Goal: Task Accomplishment & Management: Use online tool/utility

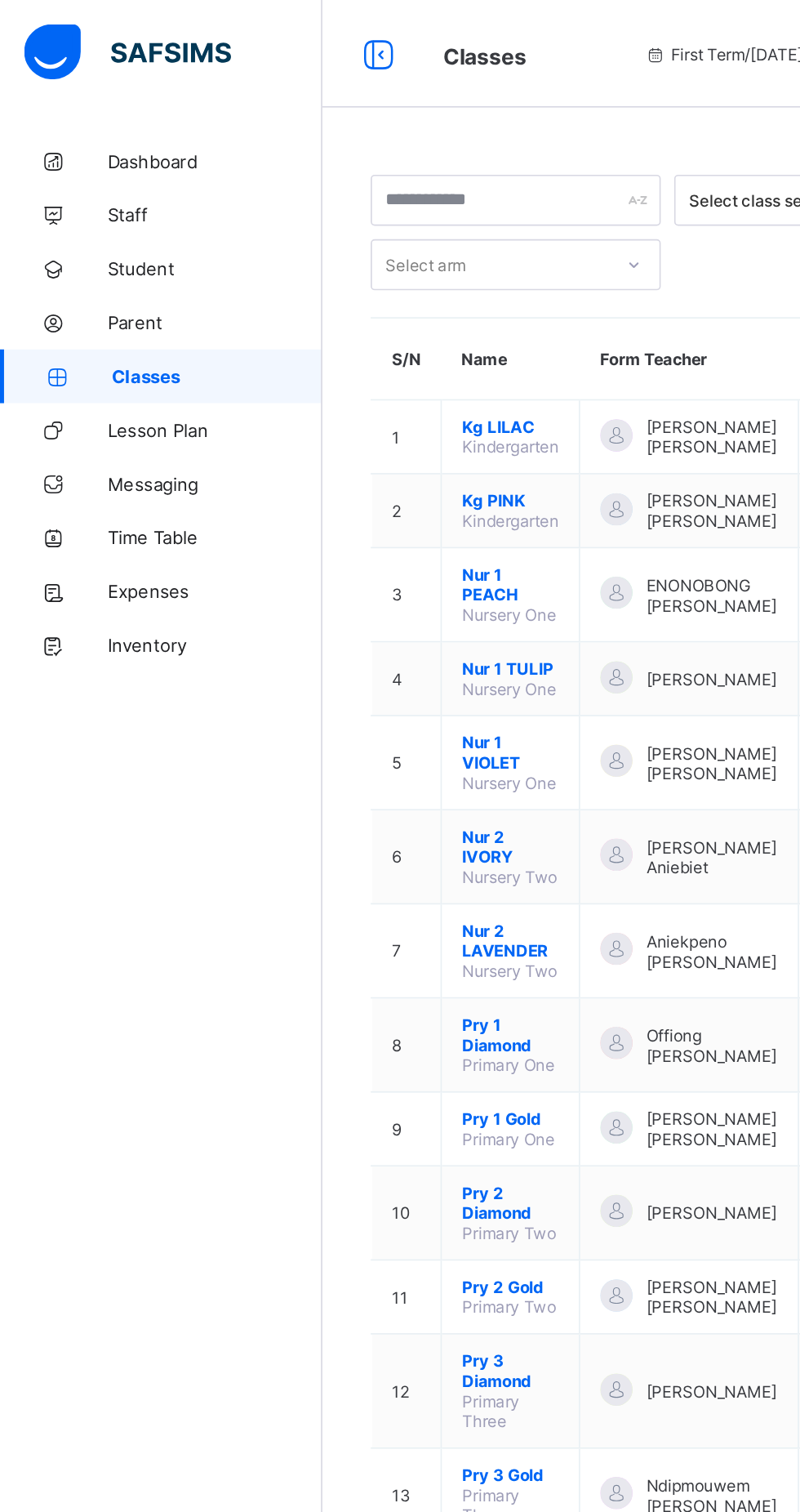
click at [256, 35] on div at bounding box center [230, 32] width 53 height 26
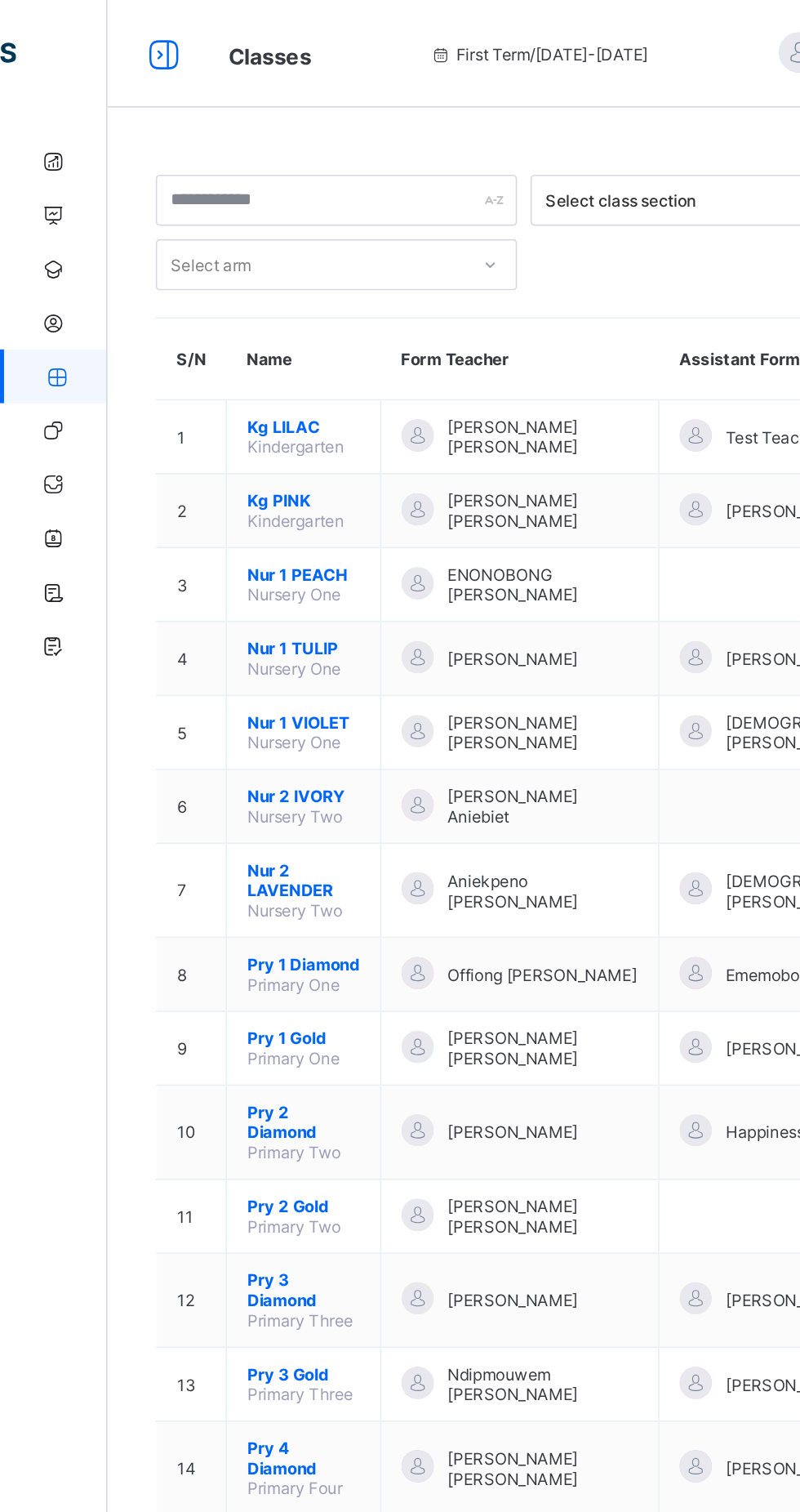
click at [155, 15] on div "Classes First Term / 2025-2026 Ijeoma Abia ijayabia@gmail.com" at bounding box center [400, 32] width 800 height 65
click at [102, 25] on icon at bounding box center [99, 33] width 28 height 24
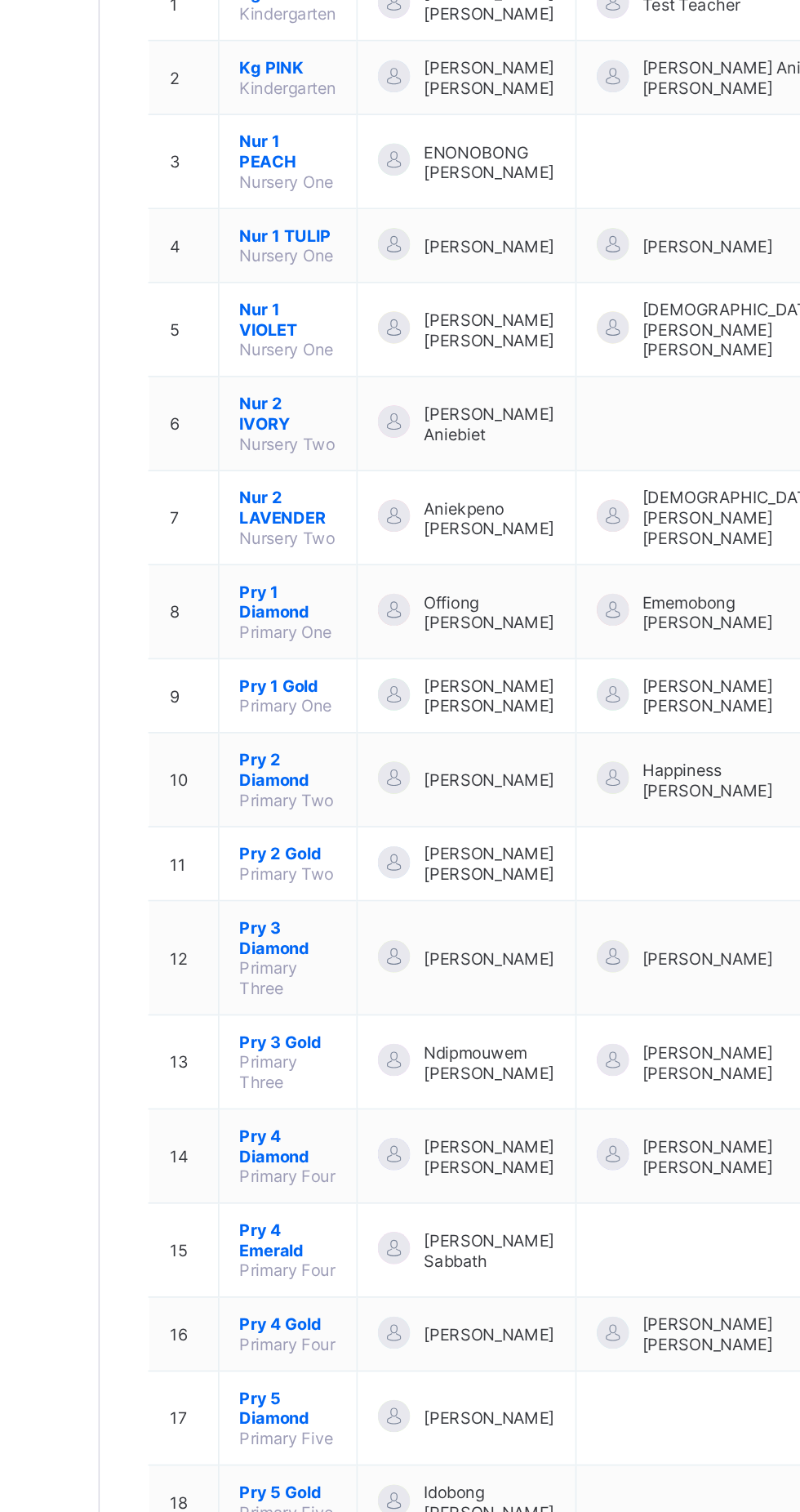
click at [304, 890] on span "Pry 3 Gold" at bounding box center [310, 896] width 59 height 12
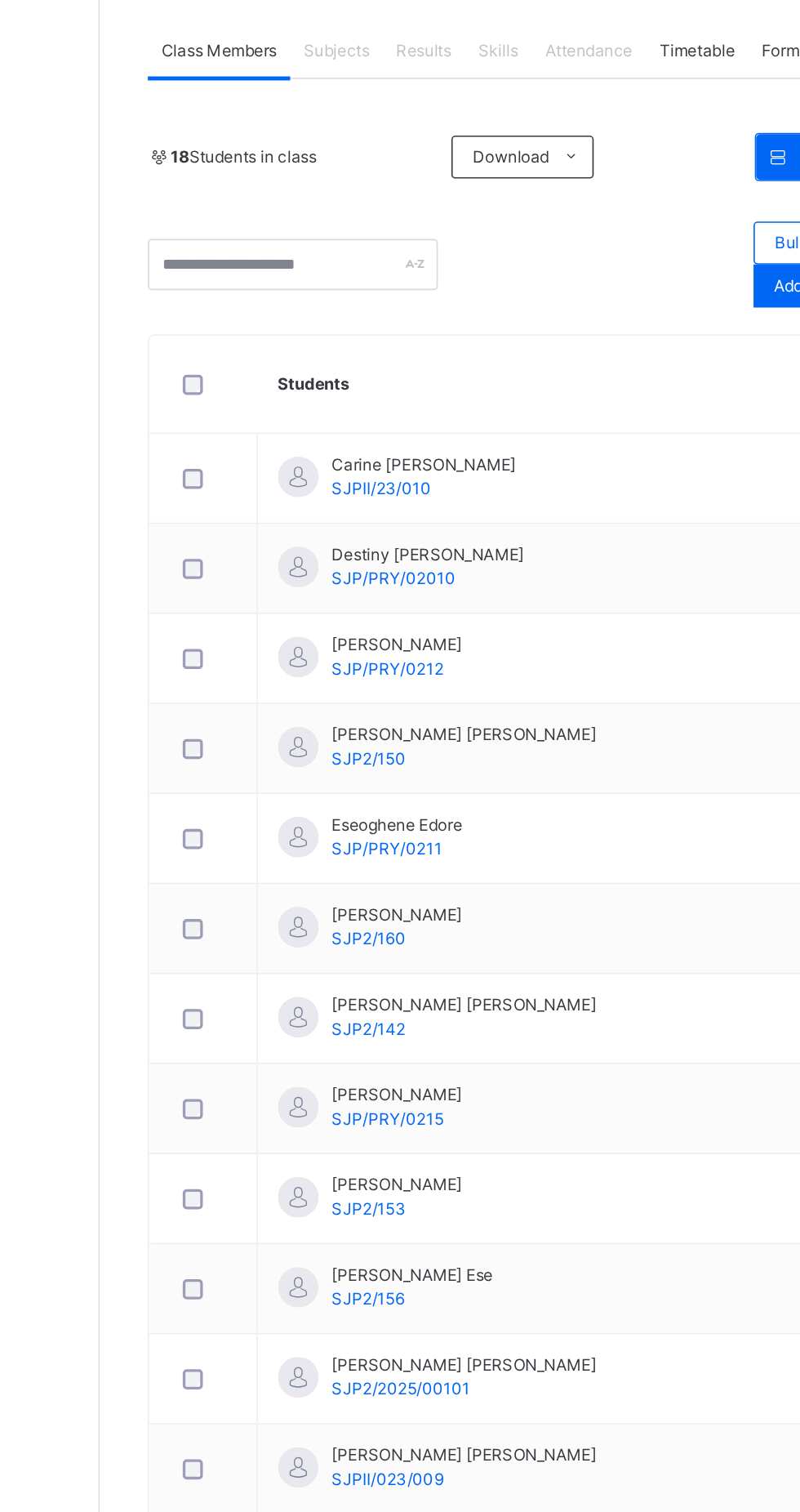
click at [388, 361] on div "Results" at bounding box center [393, 370] width 50 height 33
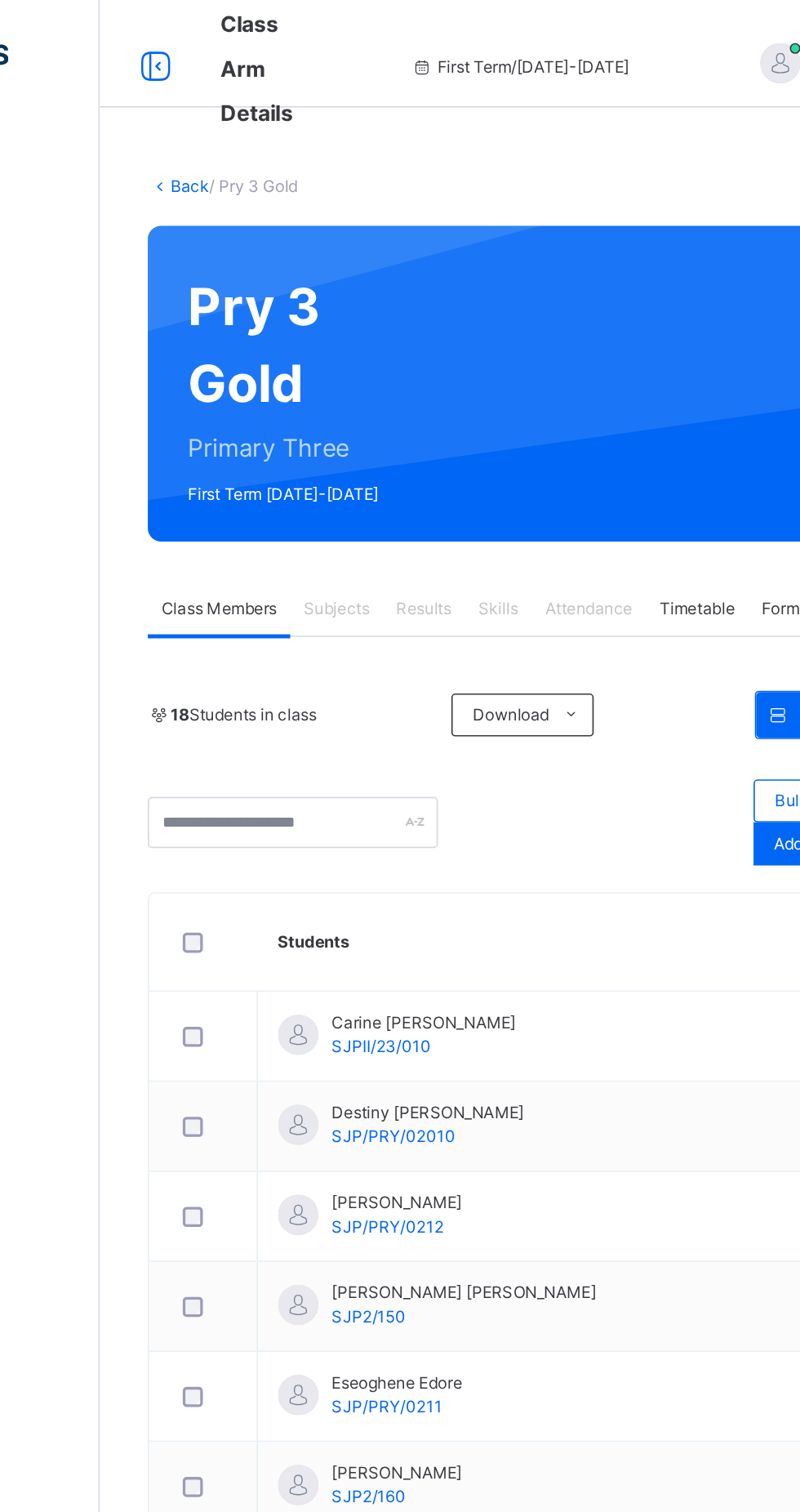
click at [221, 52] on icon at bounding box center [230, 40] width 28 height 29
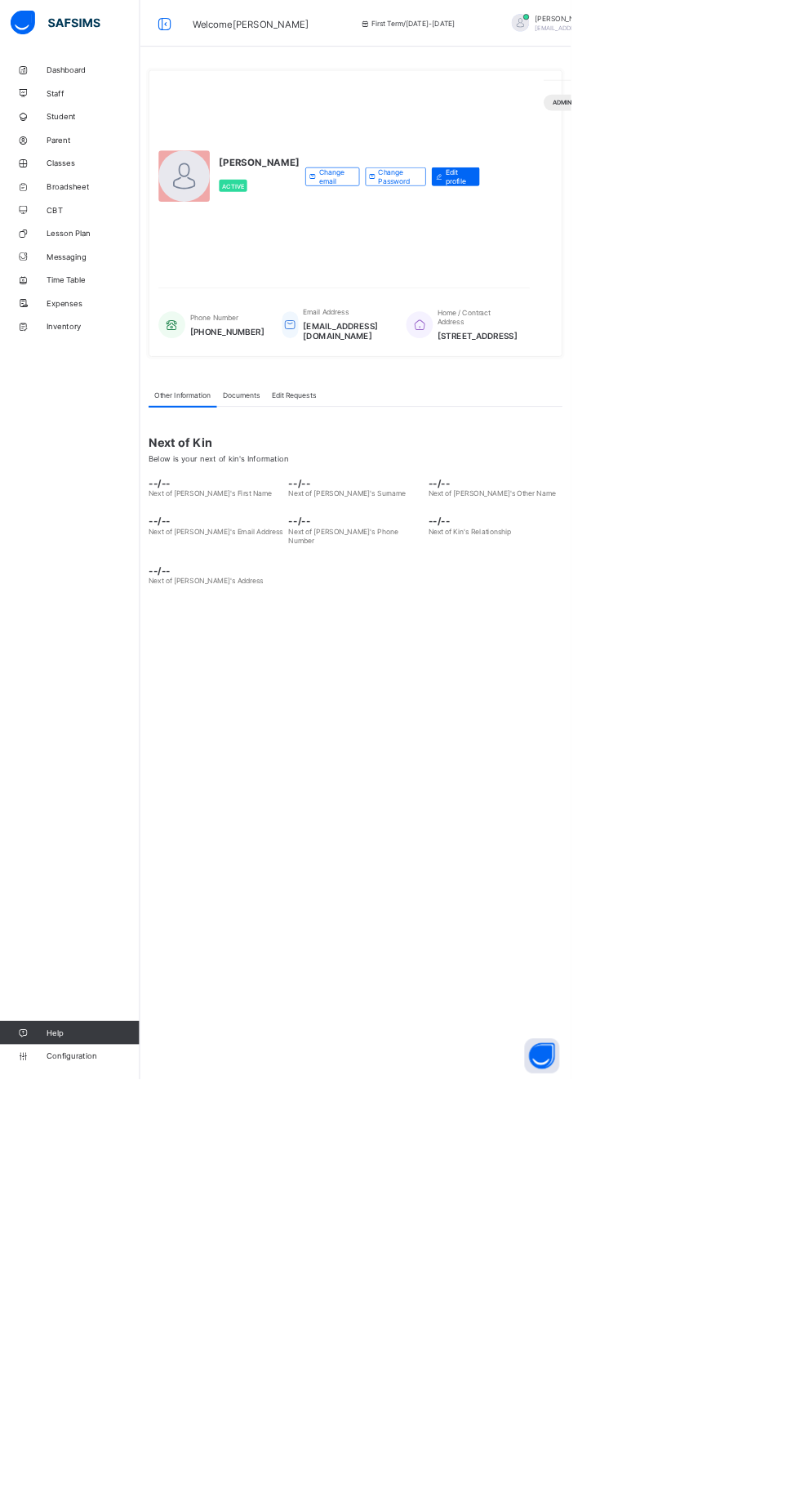
click at [89, 255] on span "Broadsheet" at bounding box center [130, 261] width 131 height 13
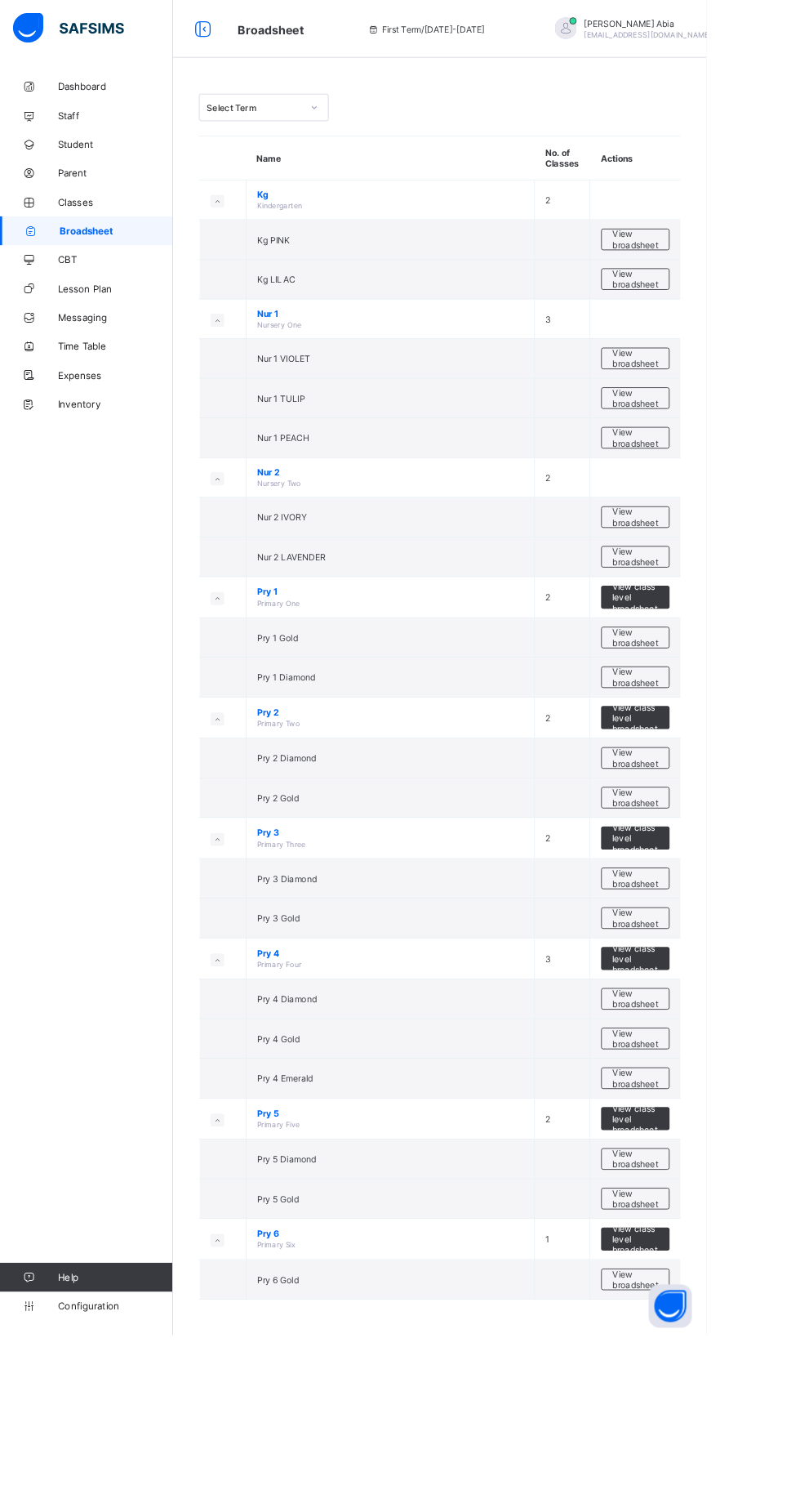
click at [85, 229] on span "Classes" at bounding box center [130, 228] width 131 height 13
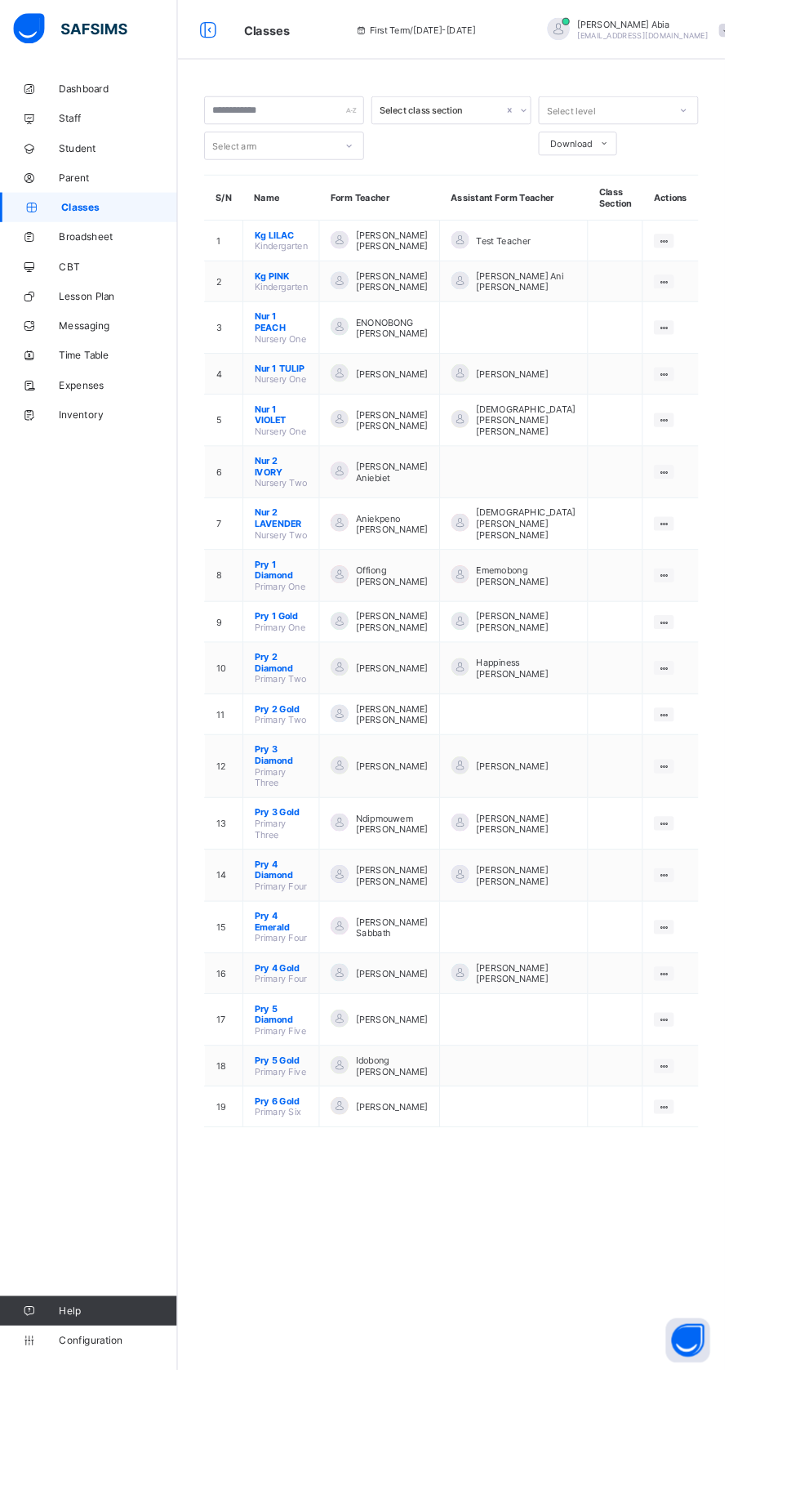
click at [291, 1062] on span "Pry 4 Gold" at bounding box center [310, 1068] width 59 height 12
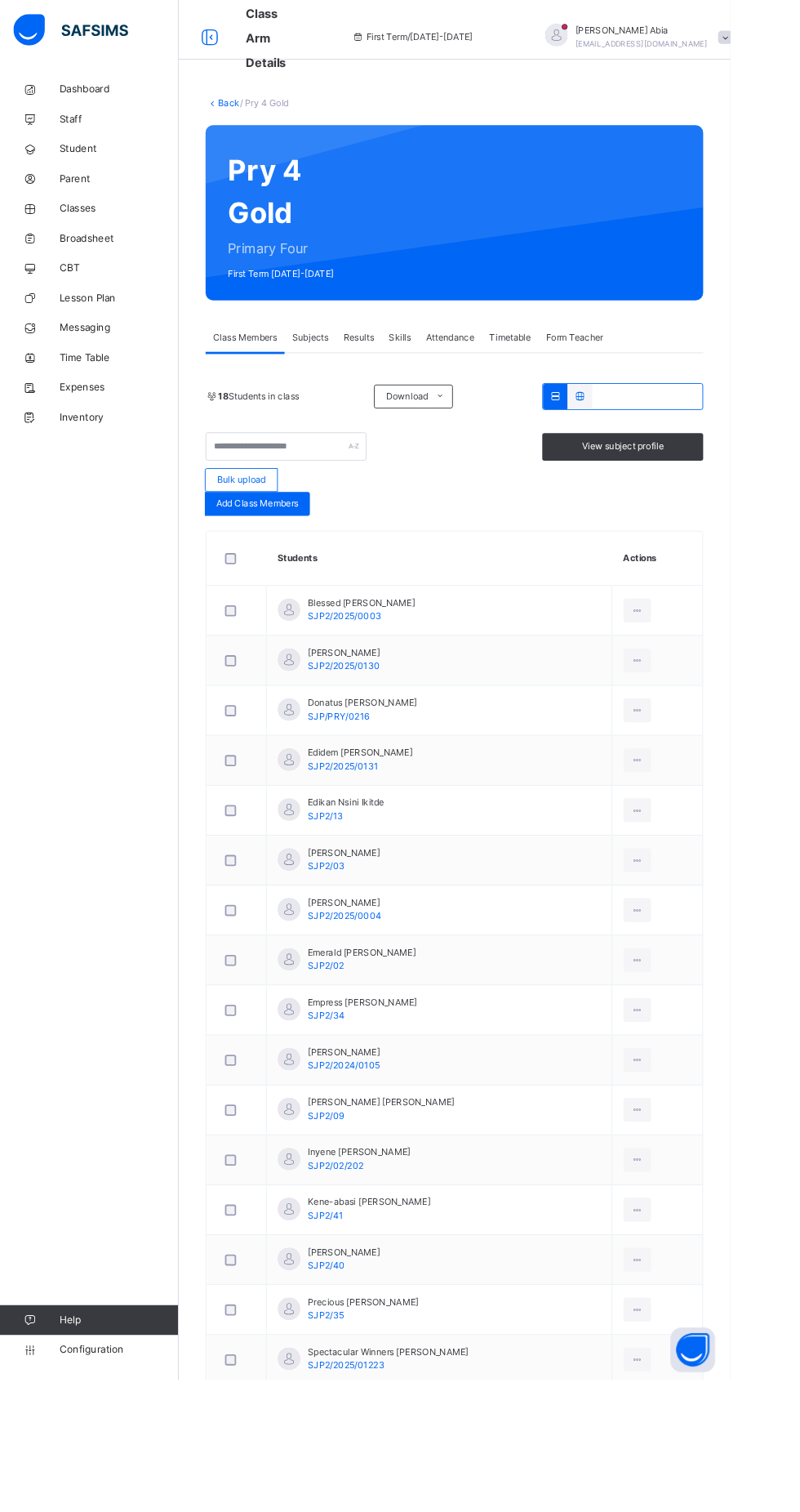
click at [395, 369] on span "Results" at bounding box center [394, 370] width 34 height 15
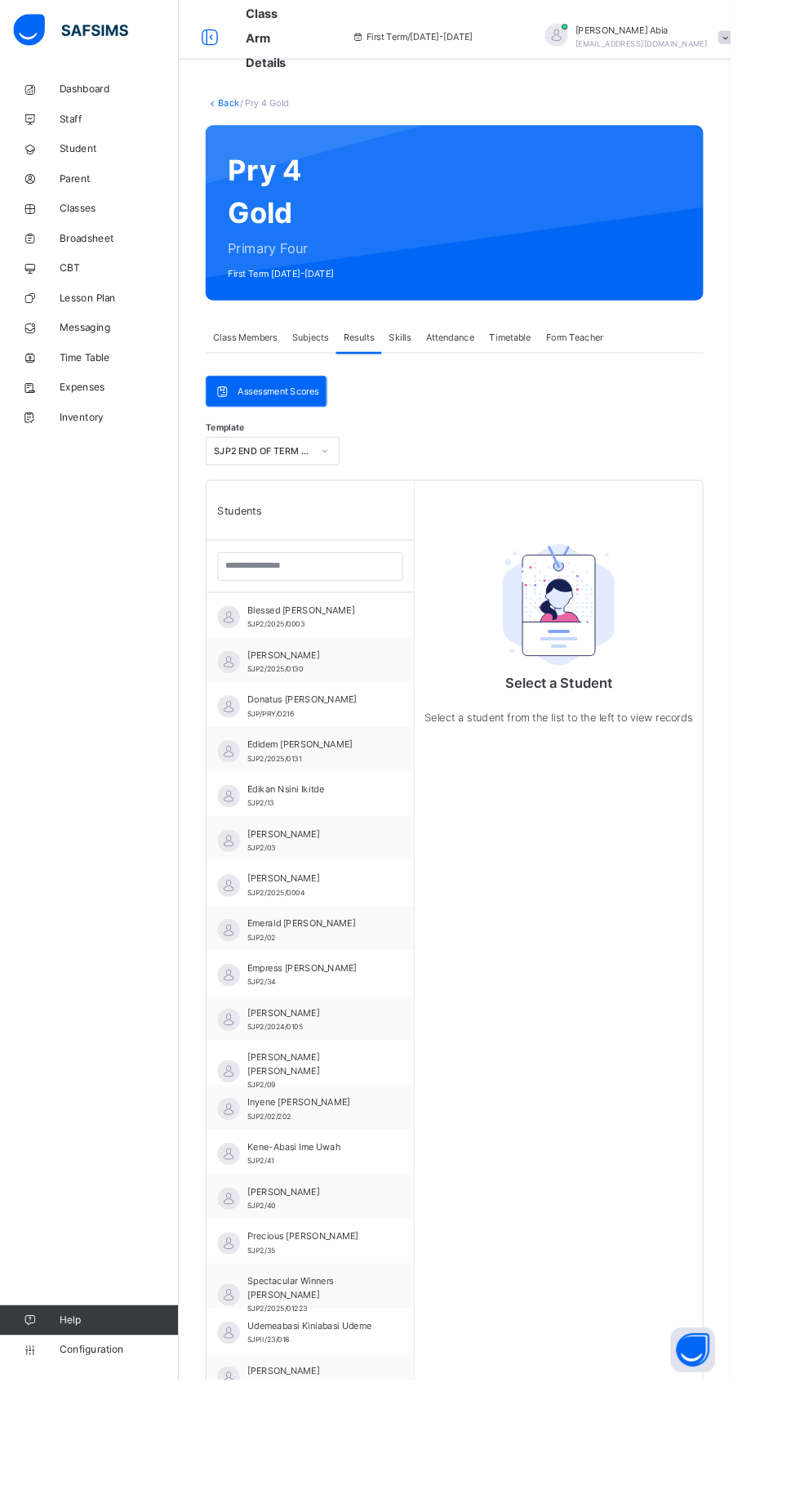
click at [340, 681] on div "Blessed [PERSON_NAME] SJP2/2025/0003" at bounding box center [344, 676] width 146 height 29
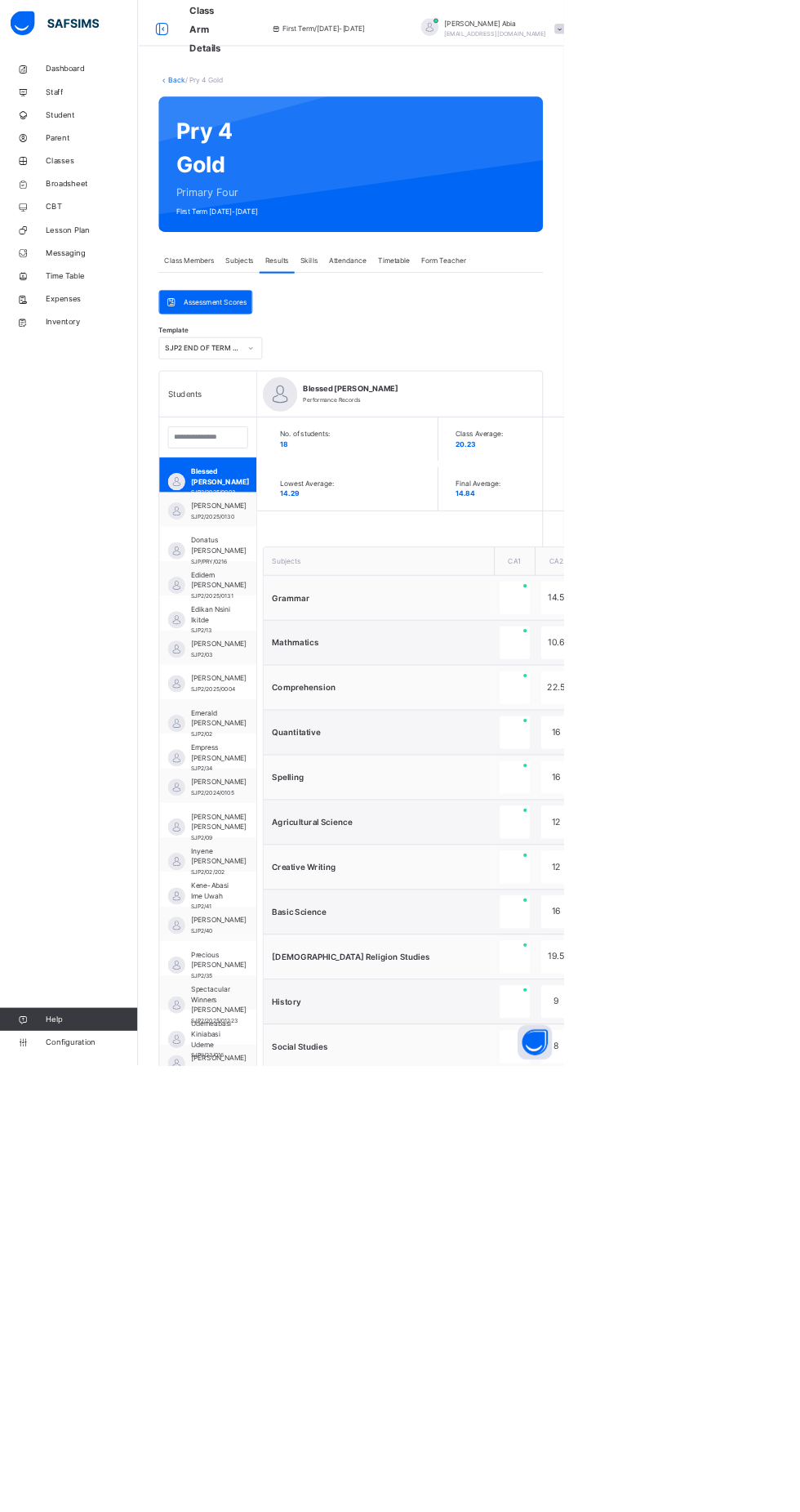
click at [291, 1483] on div "[PERSON_NAME] SJP2/04" at bounding box center [295, 1507] width 138 height 49
click at [104, 260] on span "Broadsheet" at bounding box center [130, 261] width 131 height 16
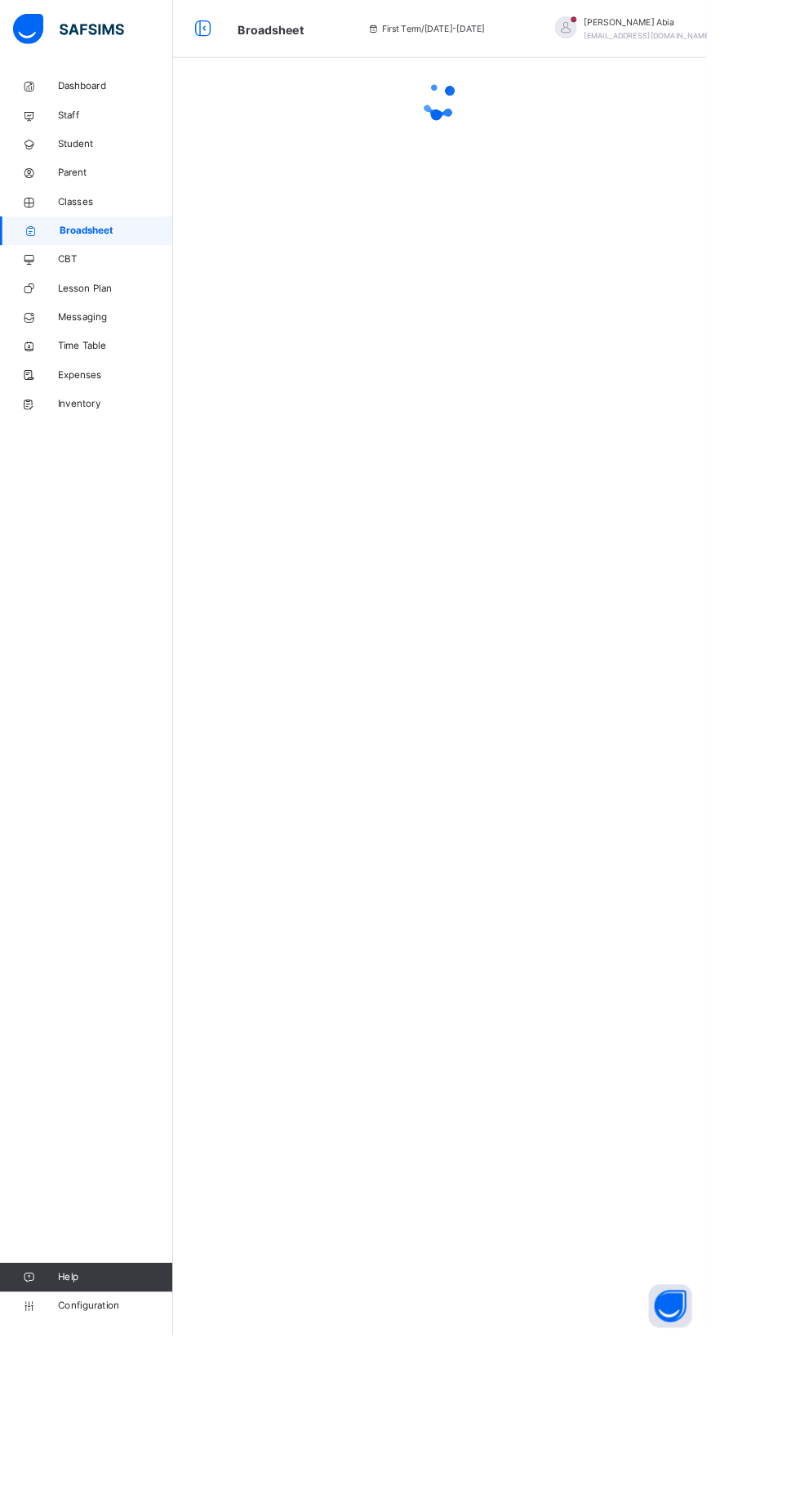
click at [584, 1354] on div at bounding box center [498, 756] width 604 height 1512
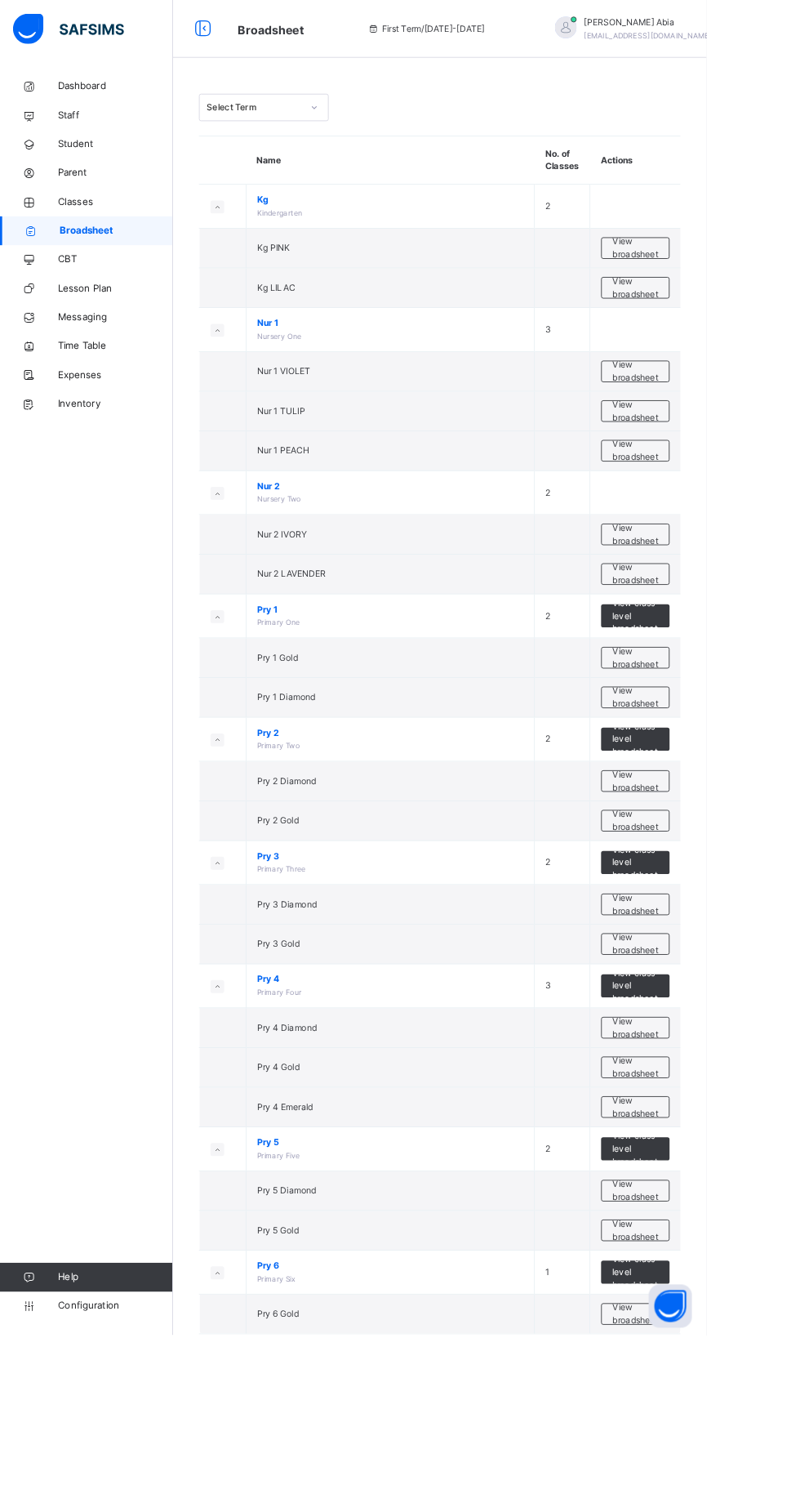
click at [739, 1207] on span "View broadsheet" at bounding box center [720, 1208] width 52 height 29
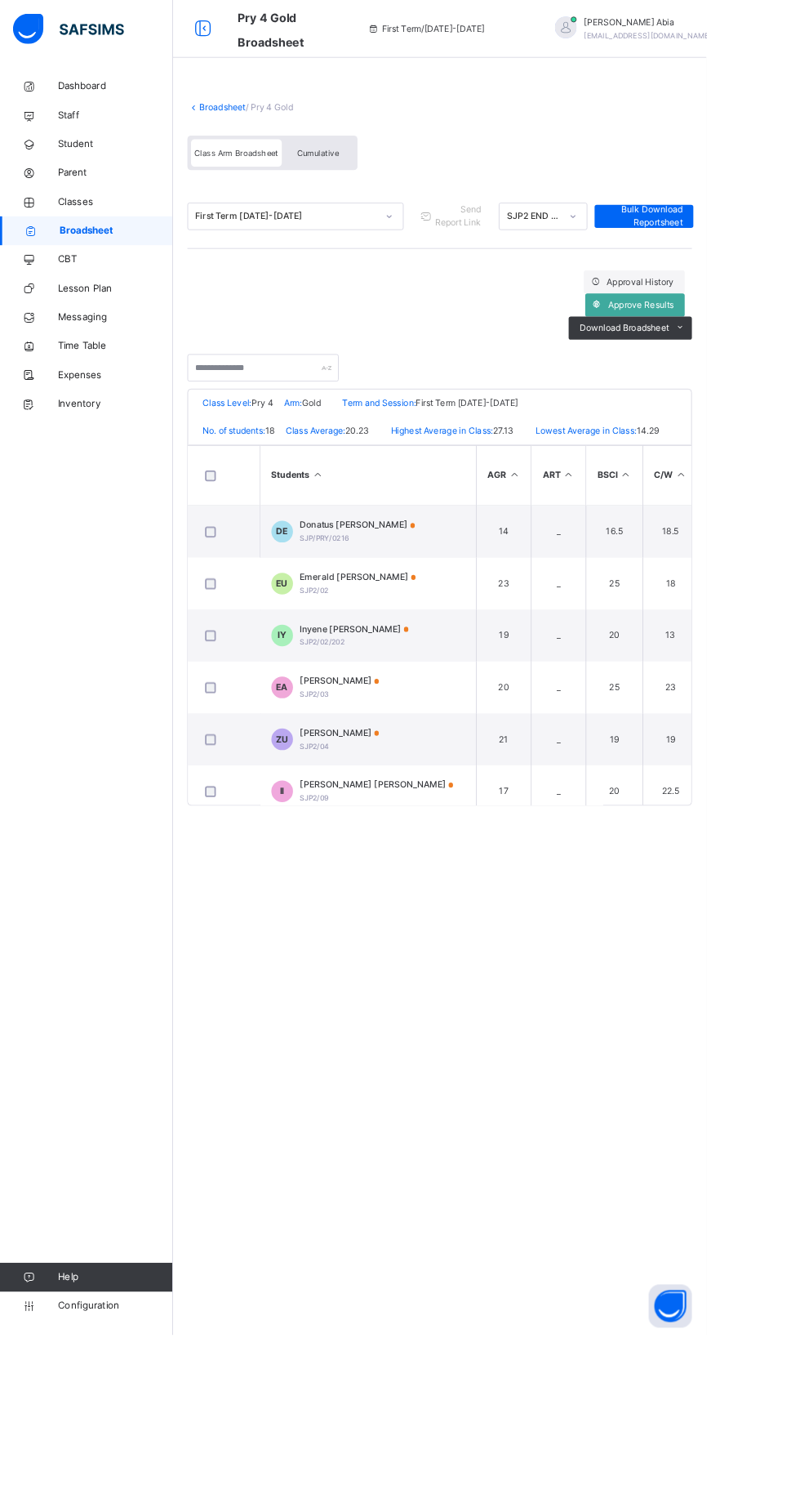
click at [741, 339] on span "Approve Results" at bounding box center [726, 346] width 74 height 15
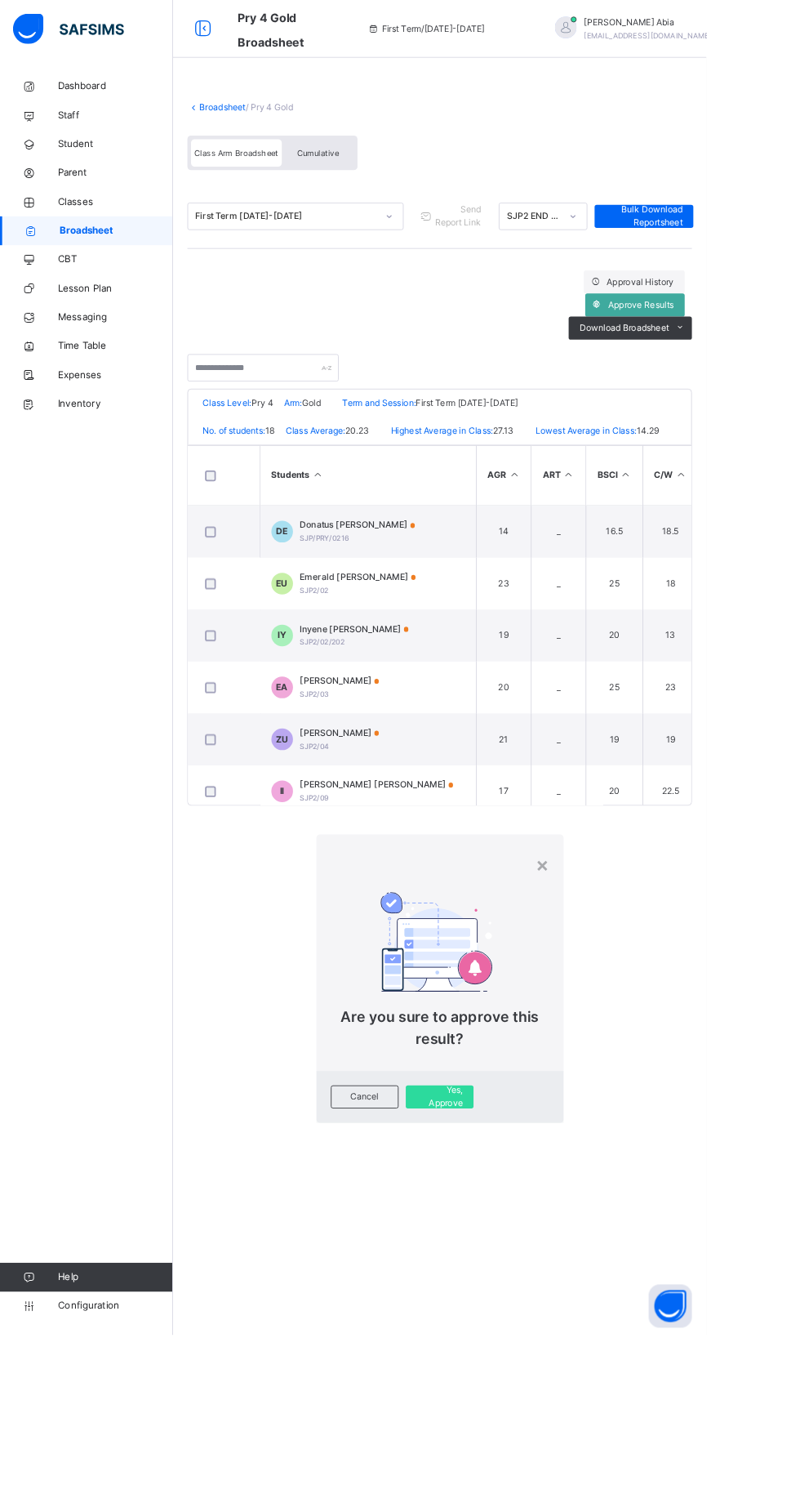
click at [472, 1228] on span "Yes, Approve" at bounding box center [498, 1242] width 53 height 29
